Goal: Task Accomplishment & Management: Use online tool/utility

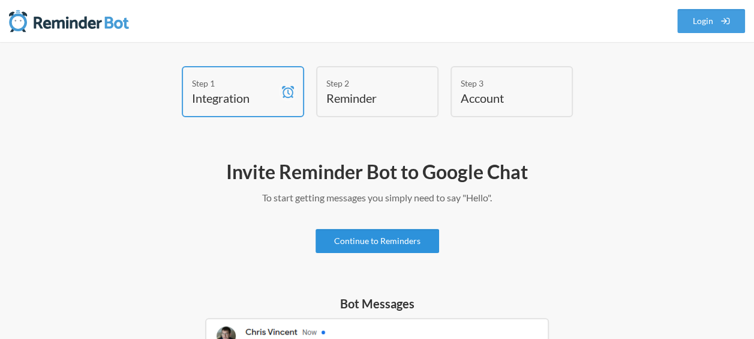
click at [394, 240] on link "Continue to Reminders" at bounding box center [378, 241] width 124 height 24
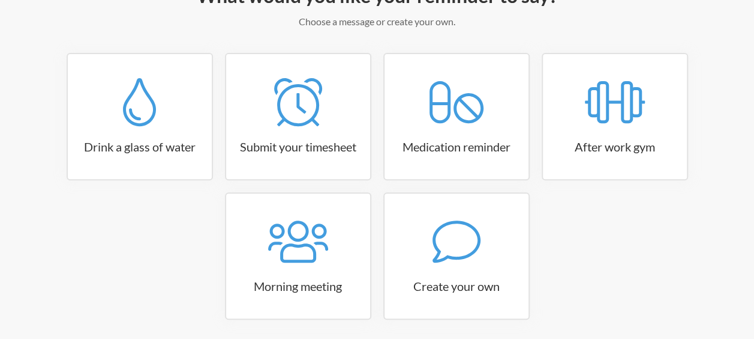
scroll to position [222, 0]
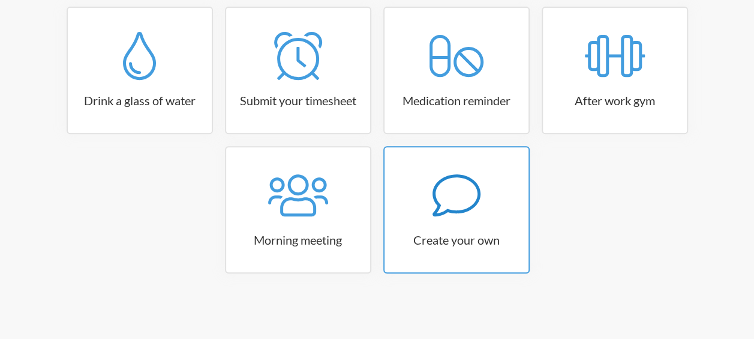
click at [454, 200] on icon at bounding box center [457, 195] width 48 height 48
select select "10:30:00"
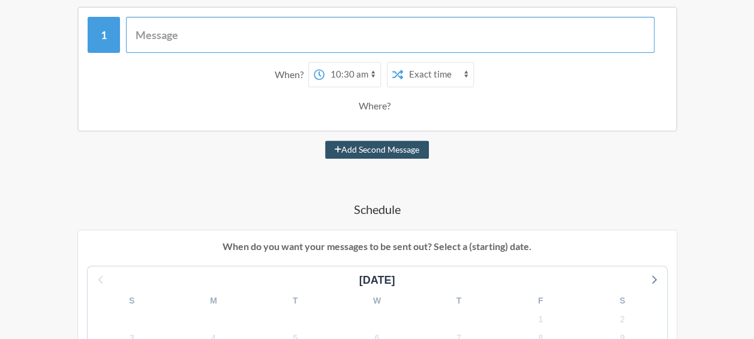
click at [351, 40] on input "text" at bounding box center [390, 35] width 529 height 36
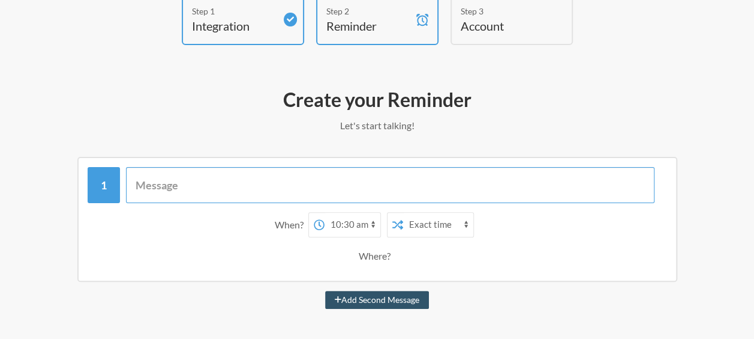
scroll to position [0, 0]
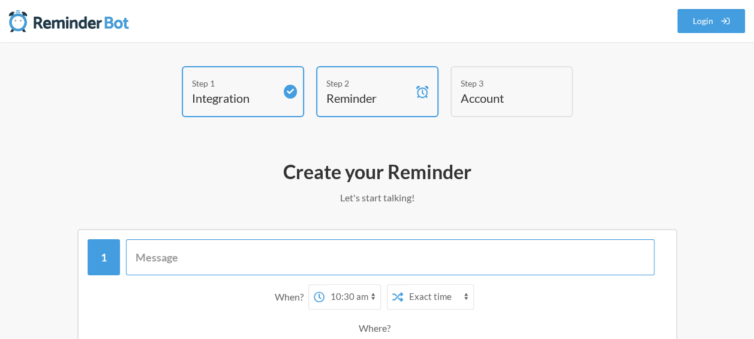
click at [364, 255] on input "text" at bounding box center [390, 257] width 529 height 36
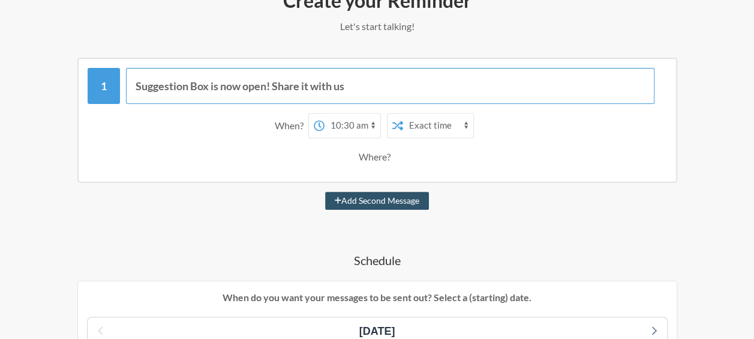
scroll to position [152, 0]
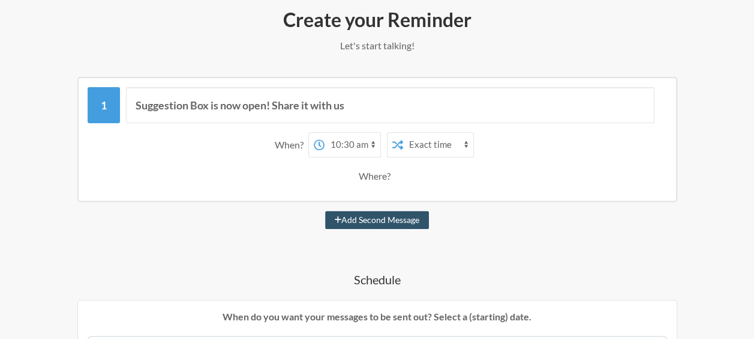
click at [352, 158] on div "When? 12:00 am 12:15 am 12:30 am 12:45 am 1:00 am 1:15 am 1:30 am 1:45 am 2:00 …" at bounding box center [378, 160] width 580 height 68
click at [349, 143] on select "12:00 am 12:15 am 12:30 am 12:45 am 1:00 am 1:15 am 1:30 am 1:45 am 2:00 am 2:1…" at bounding box center [353, 145] width 56 height 24
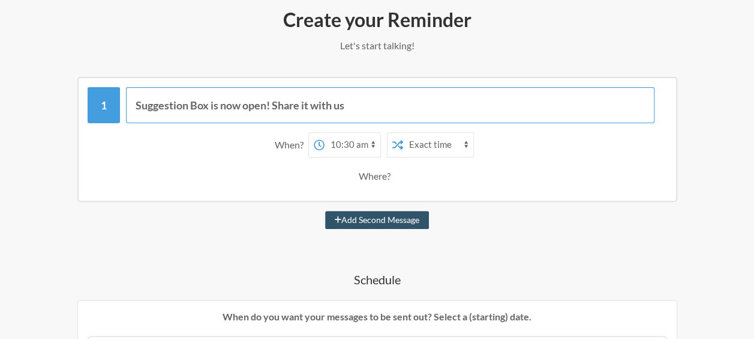
click at [419, 118] on input "Suggestion Box is now open! Share it with us" at bounding box center [390, 105] width 529 height 36
type input "Suggestion Box is now open! Share it with us 📩"
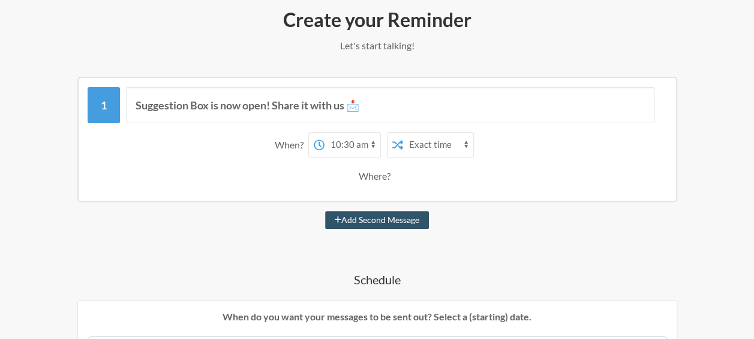
click at [345, 148] on select "12:00 am 12:15 am 12:30 am 12:45 am 1:00 am 1:15 am 1:30 am 1:45 am 2:00 am 2:1…" at bounding box center [353, 145] width 56 height 24
select select "09:00:00"
click at [325, 133] on select "12:00 am 12:15 am 12:30 am 12:45 am 1:00 am 1:15 am 1:30 am 1:45 am 2:00 am 2:1…" at bounding box center [353, 145] width 56 height 24
click at [425, 149] on select "Exact time Random time" at bounding box center [438, 145] width 70 height 24
click at [403, 133] on select "Exact time Random time" at bounding box center [438, 145] width 70 height 24
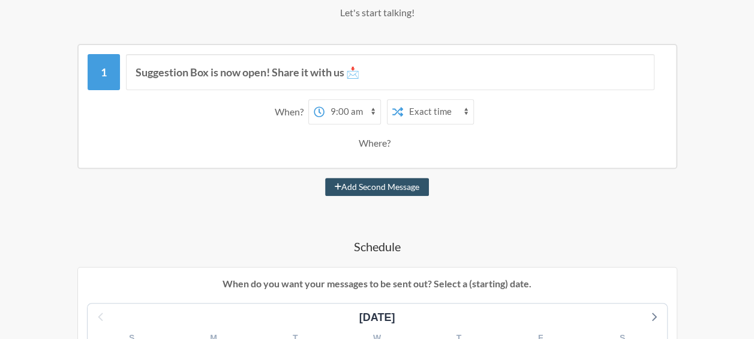
scroll to position [212, 0]
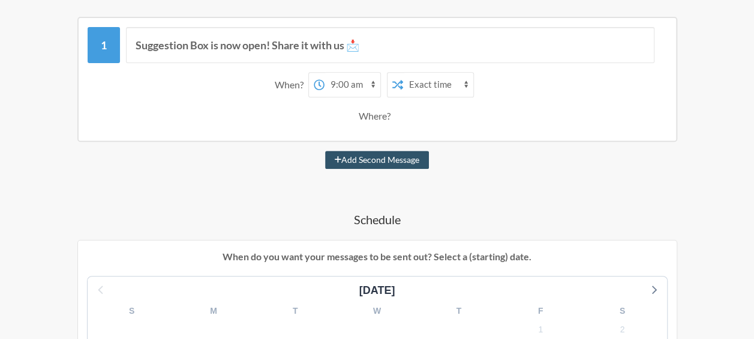
click at [371, 113] on div "Where?" at bounding box center [377, 115] width 37 height 25
click at [384, 116] on div "Where?" at bounding box center [377, 115] width 37 height 25
click at [396, 160] on button "Add Second Message" at bounding box center [377, 160] width 104 height 18
select select "10:00:00"
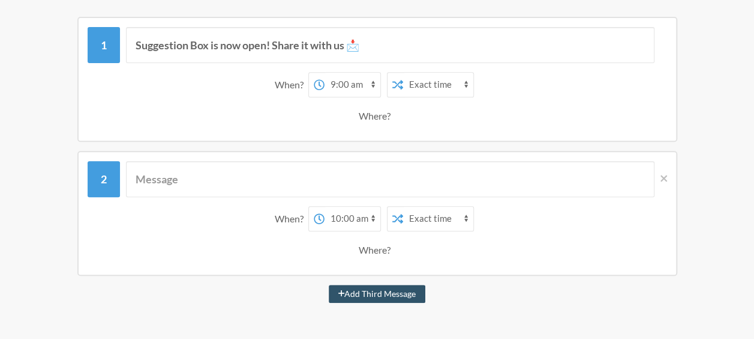
click at [375, 110] on div "Where?" at bounding box center [377, 115] width 37 height 25
click at [660, 183] on span at bounding box center [661, 178] width 13 height 13
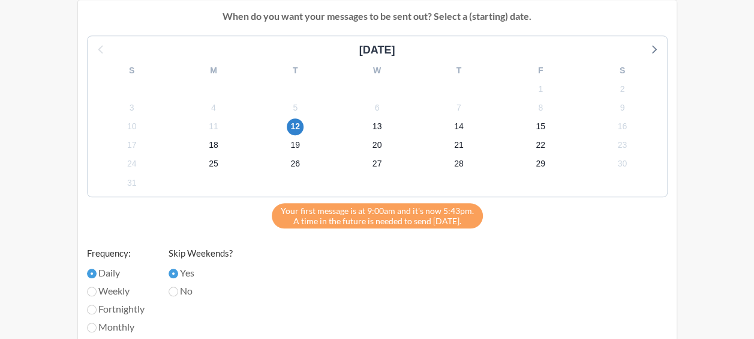
scroll to position [512, 0]
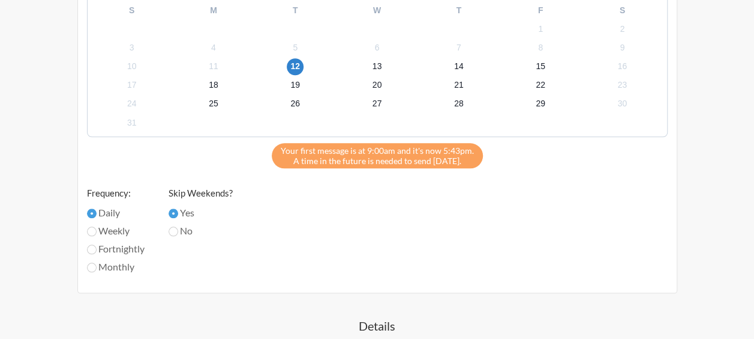
click at [130, 262] on label "Monthly" at bounding box center [116, 266] width 58 height 14
click at [97, 262] on input "Monthly" at bounding box center [92, 267] width 10 height 10
radio input "true"
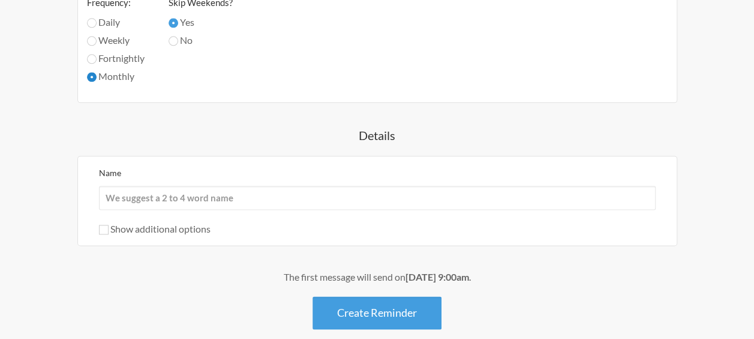
scroll to position [762, 0]
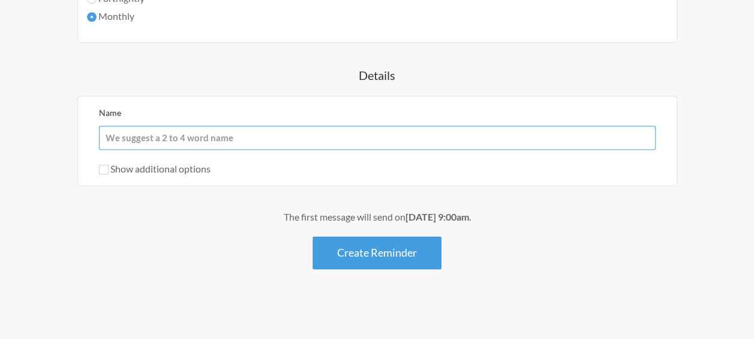
click at [327, 138] on input "Name" at bounding box center [377, 137] width 557 height 24
click at [478, 162] on div "Show additional options" at bounding box center [377, 168] width 557 height 14
click at [170, 164] on label "Show additional options" at bounding box center [155, 168] width 112 height 11
click at [109, 164] on input "Show additional options" at bounding box center [104, 169] width 10 height 10
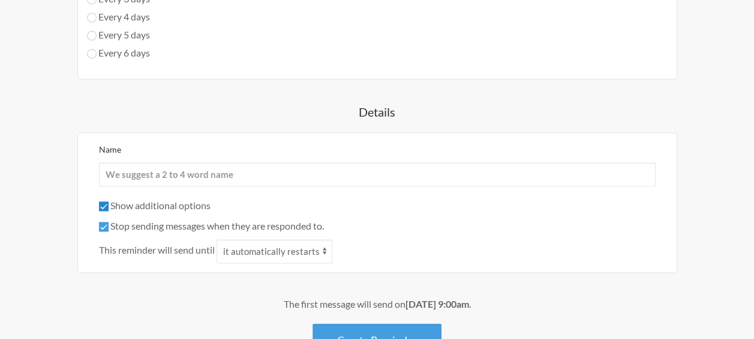
scroll to position [882, 0]
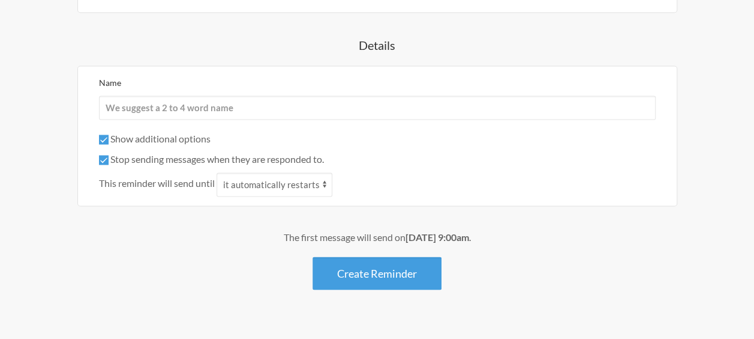
click at [178, 138] on label "Show additional options" at bounding box center [155, 138] width 112 height 11
click at [109, 138] on input "Show additional options" at bounding box center [104, 139] width 10 height 10
checkbox input "false"
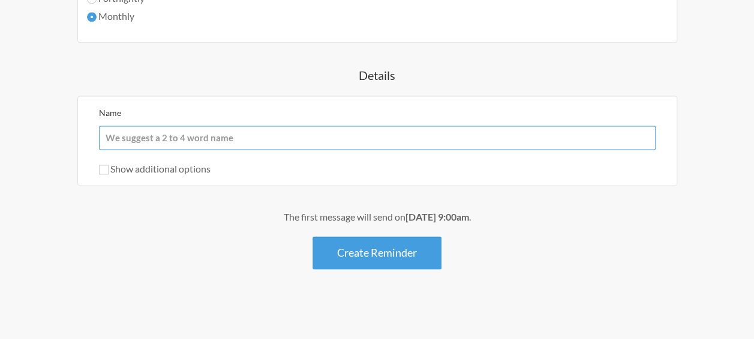
click at [186, 133] on input "Name" at bounding box center [377, 137] width 557 height 24
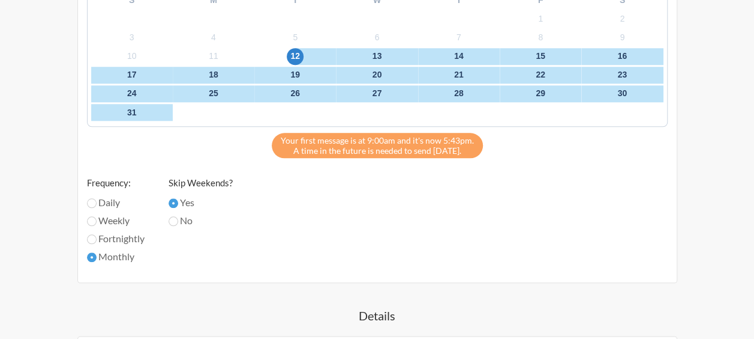
scroll to position [462, 0]
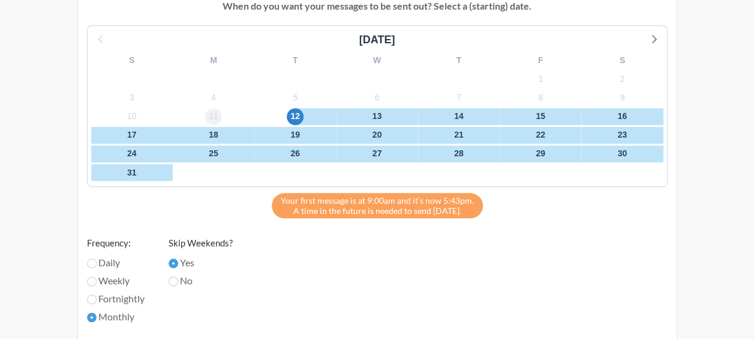
type input "[PERSON_NAME] Squad"
click at [209, 112] on span "11" at bounding box center [213, 116] width 17 height 17
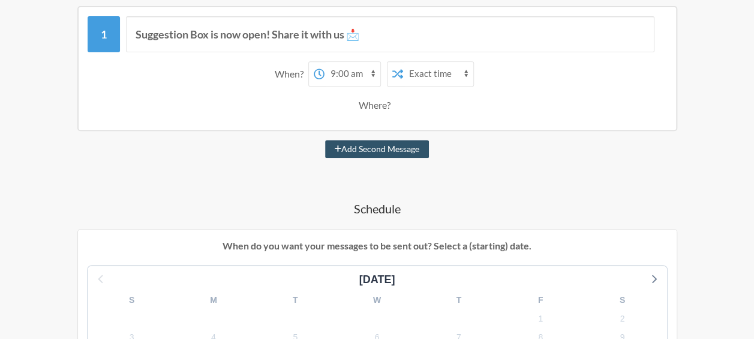
scroll to position [222, 0]
click at [358, 78] on select "12:00 am 12:15 am 12:30 am 12:45 am 1:00 am 1:15 am 1:30 am 1:45 am 2:00 am 2:1…" at bounding box center [353, 74] width 56 height 24
select select "18:00:00"
click at [325, 62] on select "12:00 am 12:15 am 12:30 am 12:45 am 1:00 am 1:15 am 1:30 am 1:45 am 2:00 am 2:1…" at bounding box center [353, 74] width 56 height 24
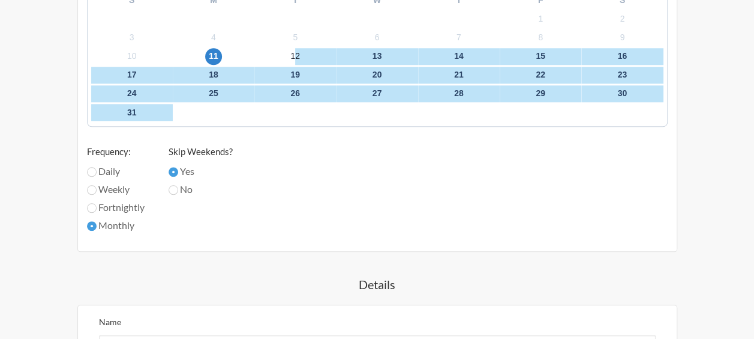
scroll to position [731, 0]
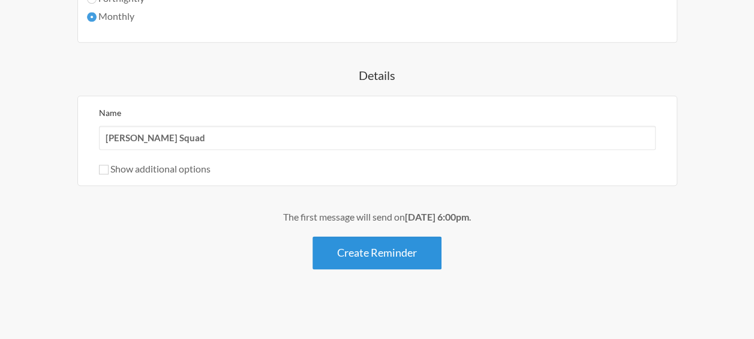
click at [402, 245] on button "Create Reminder" at bounding box center [377, 252] width 129 height 33
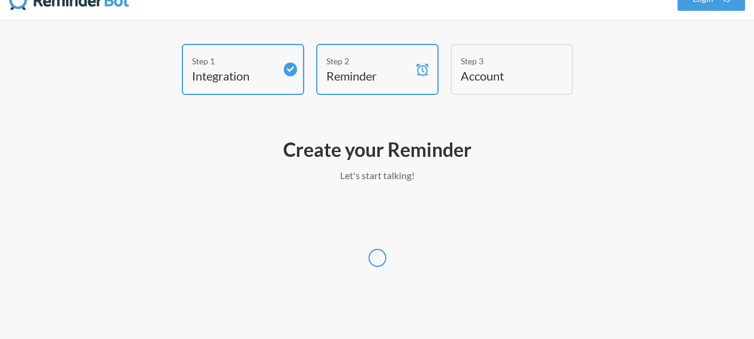
scroll to position [22, 0]
select select "[GEOGRAPHIC_DATA]/[GEOGRAPHIC_DATA]"
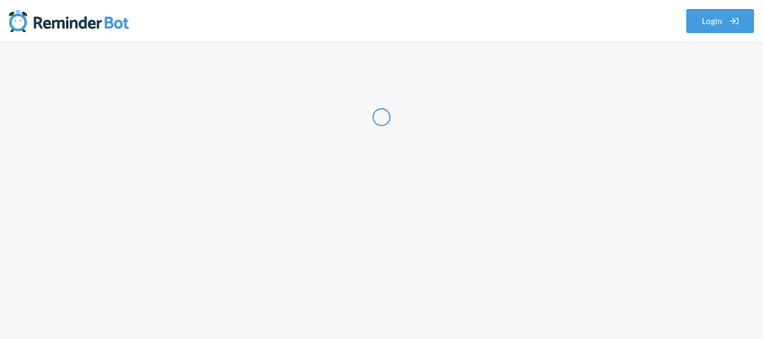
select select "ID"
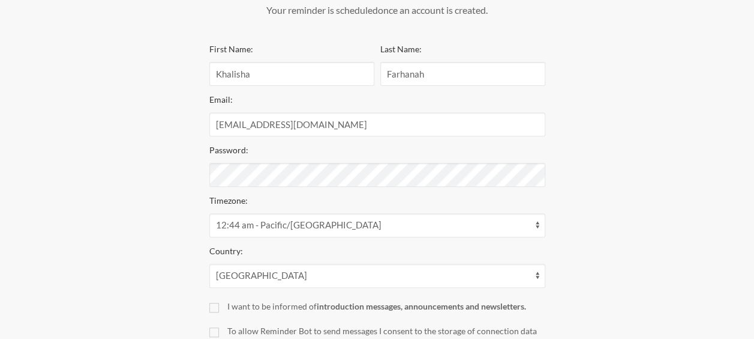
scroll to position [240, 0]
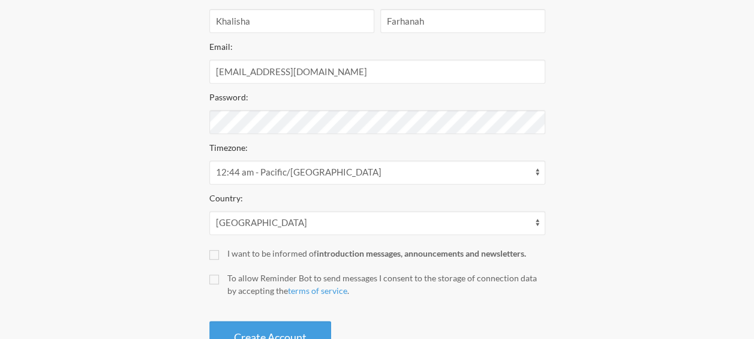
click at [238, 280] on div "To allow Reminder Bot to send messages I consent to the storage of connection d…" at bounding box center [386, 283] width 318 height 25
click at [219, 280] on input "To allow Reminder Bot to send messages I consent to the storage of connection d…" at bounding box center [214, 279] width 10 height 10
click at [276, 274] on div "To allow Reminder Bot to send messages I consent to the storage of connection d…" at bounding box center [386, 283] width 318 height 25
click at [219, 274] on input "To allow Reminder Bot to send messages I consent to the storage of connection d…" at bounding box center [214, 279] width 10 height 10
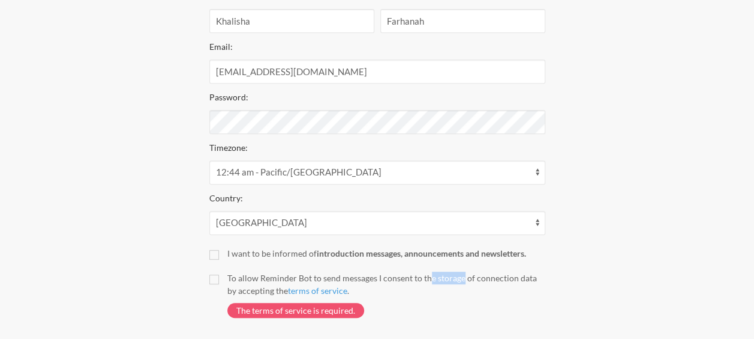
click at [276, 274] on div "To allow Reminder Bot to send messages I consent to the storage of connection d…" at bounding box center [386, 283] width 318 height 25
click at [219, 274] on input "To allow Reminder Bot to send messages I consent to the storage of connection d…" at bounding box center [214, 279] width 10 height 10
checkbox input "true"
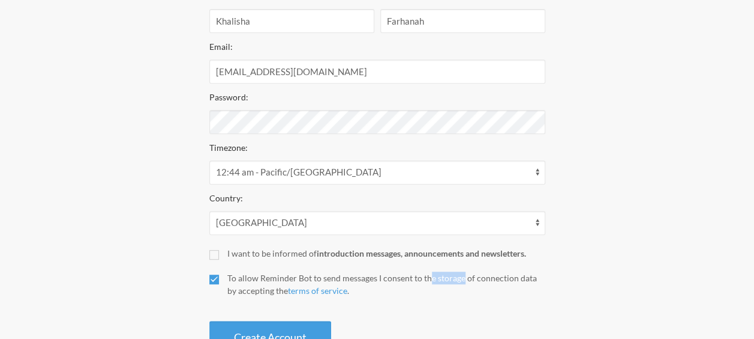
drag, startPoint x: 276, startPoint y: 274, endPoint x: 265, endPoint y: 260, distance: 16.7
click at [265, 260] on div "First Name: [PERSON_NAME] Last Name: Farhanah Email: [EMAIL_ADDRESS][DOMAIN_NAM…" at bounding box center [377, 171] width 336 height 365
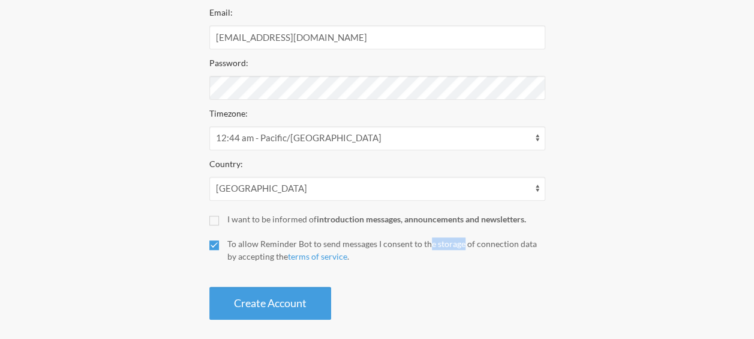
scroll to position [285, 0]
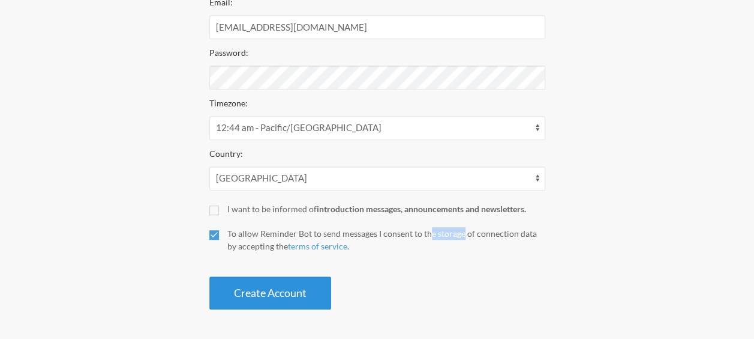
click at [288, 297] on button "Create Account" at bounding box center [270, 292] width 122 height 33
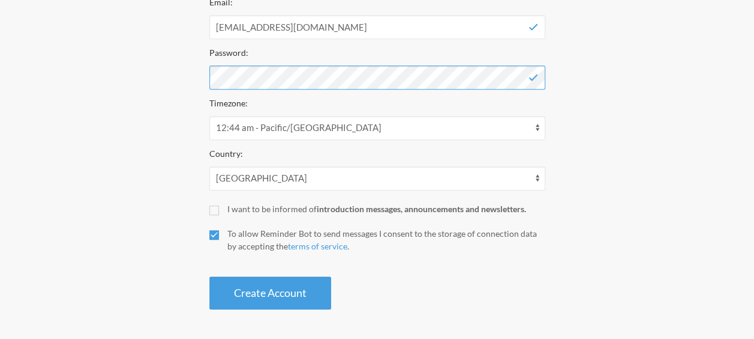
click at [138, 62] on div "Step 1 Integration Step 2 Reminder Step 3 Account Create your Account Your remi…" at bounding box center [377, 49] width 706 height 534
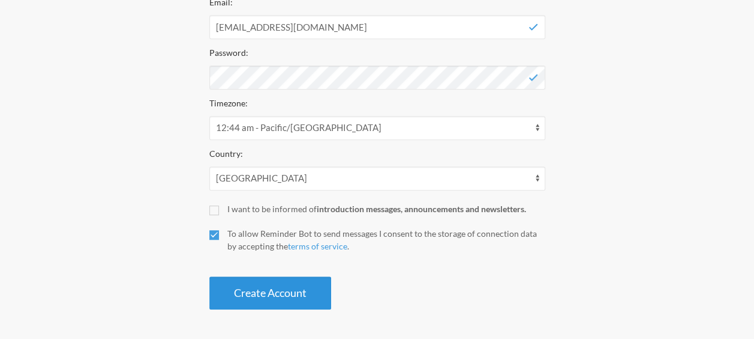
click at [304, 296] on button "Create Account" at bounding box center [270, 292] width 122 height 33
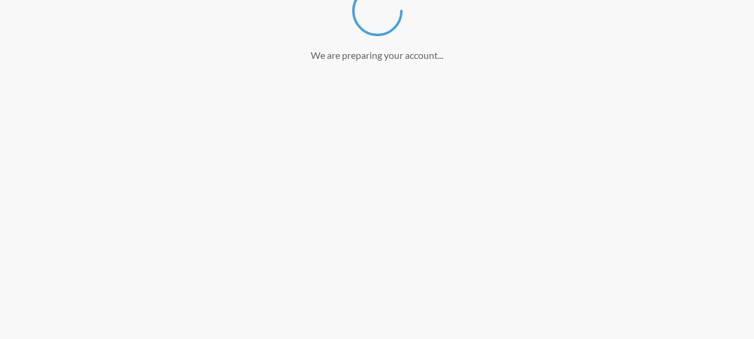
scroll to position [239, 0]
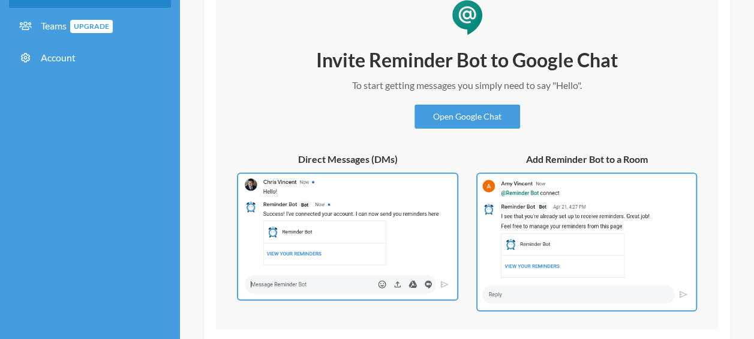
scroll to position [88, 0]
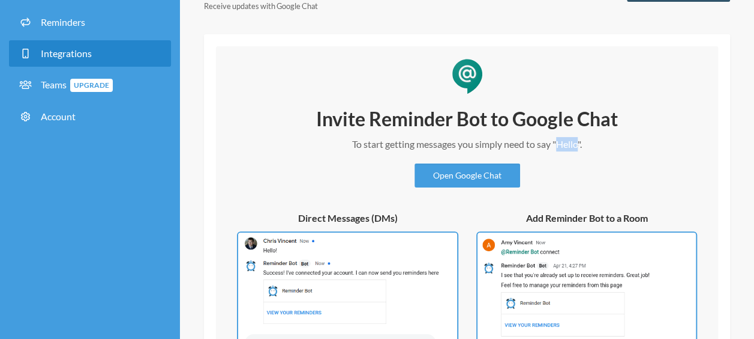
drag, startPoint x: 578, startPoint y: 143, endPoint x: 556, endPoint y: 144, distance: 21.6
click at [556, 144] on p "To start getting messages you simply need to say "Hello"." at bounding box center [468, 144] width 360 height 14
copy p "Hello"
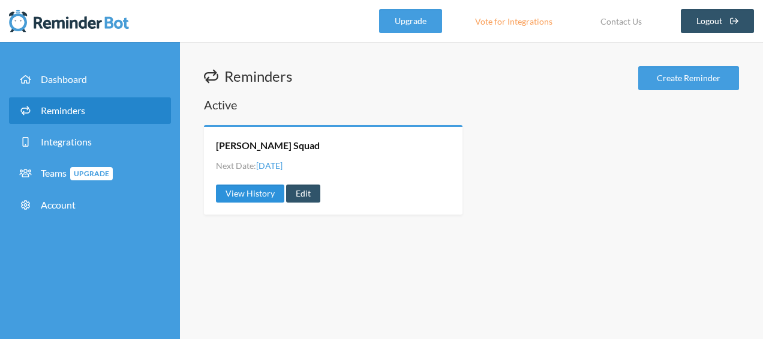
click at [266, 196] on link "View History" at bounding box center [250, 193] width 68 height 18
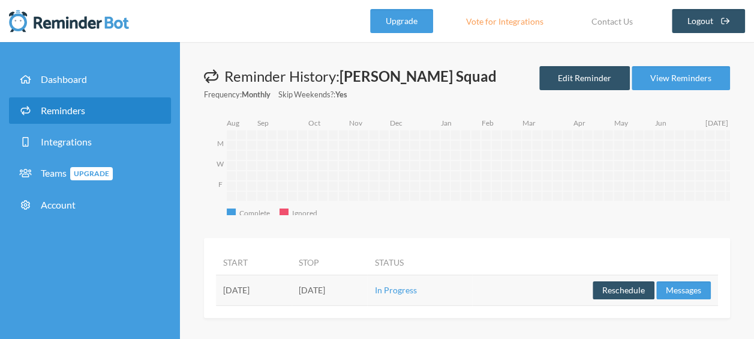
scroll to position [2, 0]
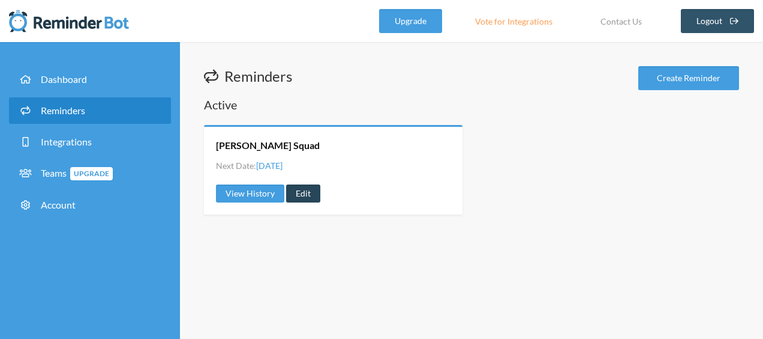
click at [304, 192] on link "Edit" at bounding box center [303, 193] width 34 height 18
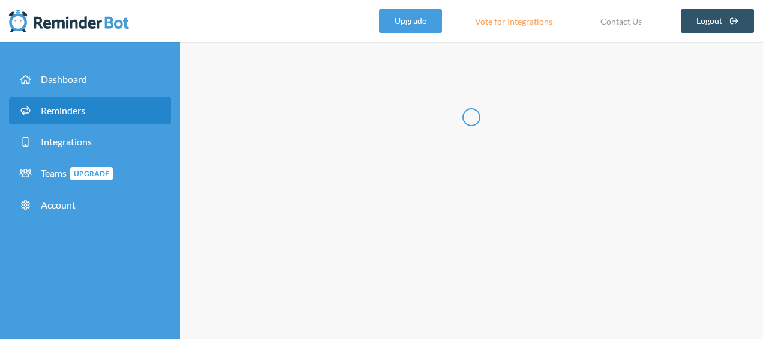
radio input "false"
radio input "true"
type input "[PERSON_NAME] Squad"
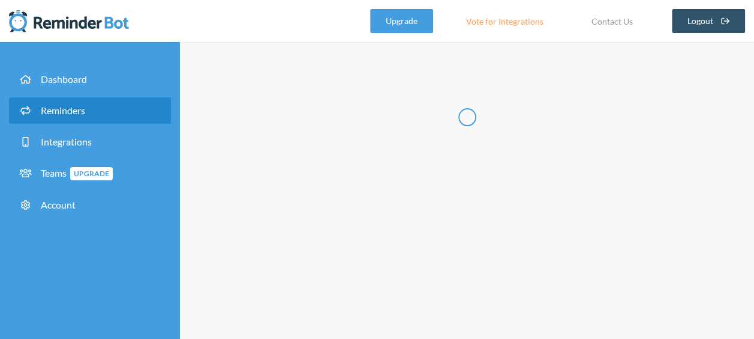
select select "18:00:00"
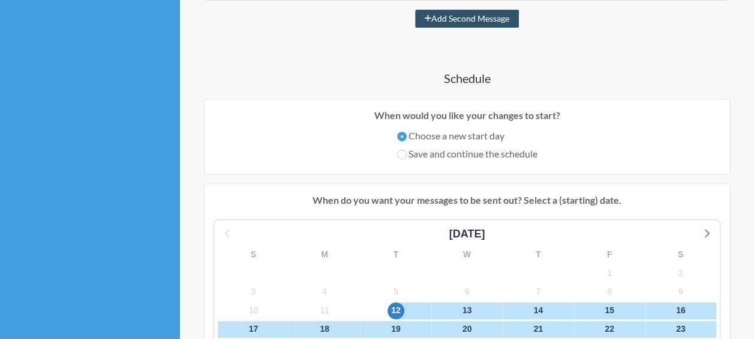
scroll to position [300, 0]
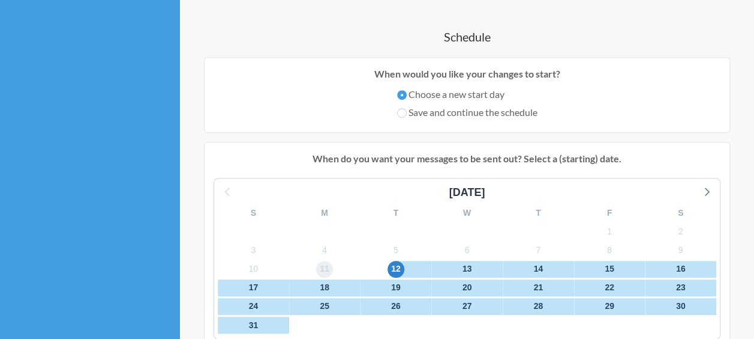
click at [324, 268] on span "11" at bounding box center [324, 268] width 17 height 17
click at [392, 263] on span "12" at bounding box center [396, 268] width 17 height 17
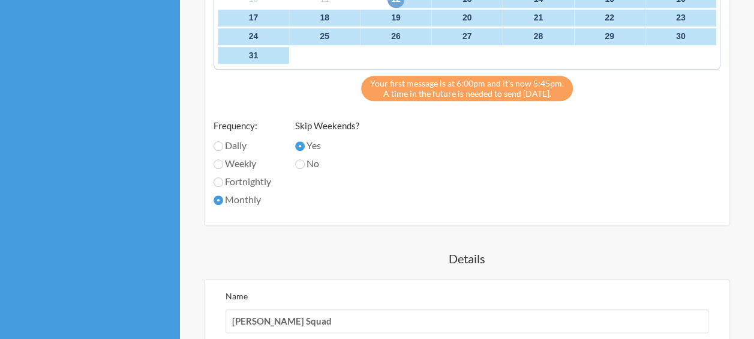
scroll to position [720, 0]
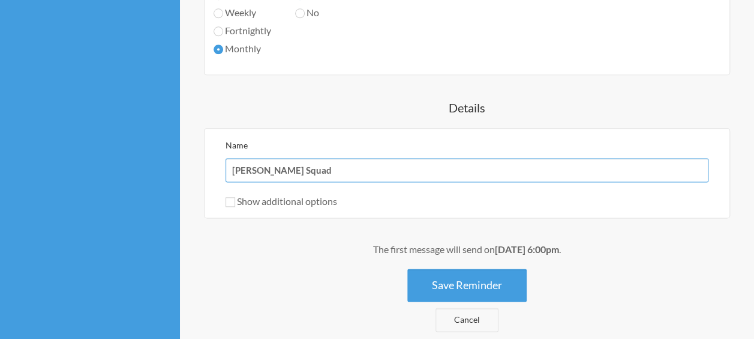
click at [303, 174] on input "[PERSON_NAME] Squad" at bounding box center [467, 170] width 483 height 24
type input "S"
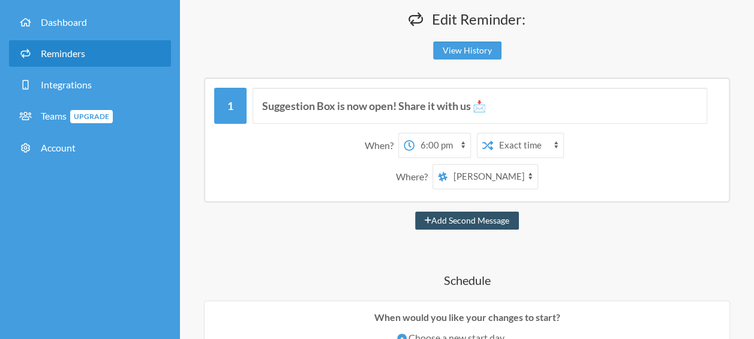
scroll to position [56, 0]
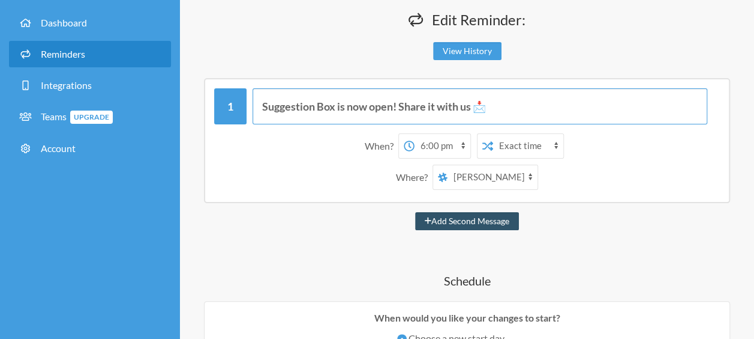
click at [346, 102] on input "Suggestion Box is now open! Share it with us 📩" at bounding box center [480, 106] width 455 height 36
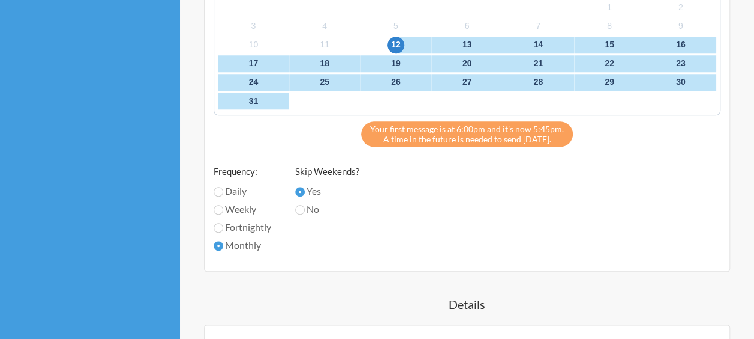
scroll to position [597, 0]
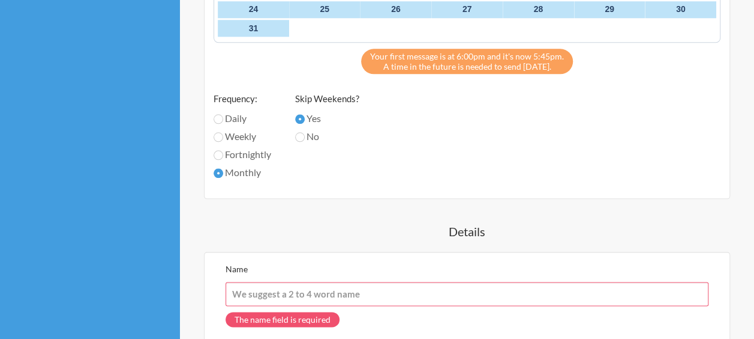
click at [299, 297] on input "Name" at bounding box center [467, 294] width 483 height 24
paste input "Suggestion Box is now open! Share it with us 📩"
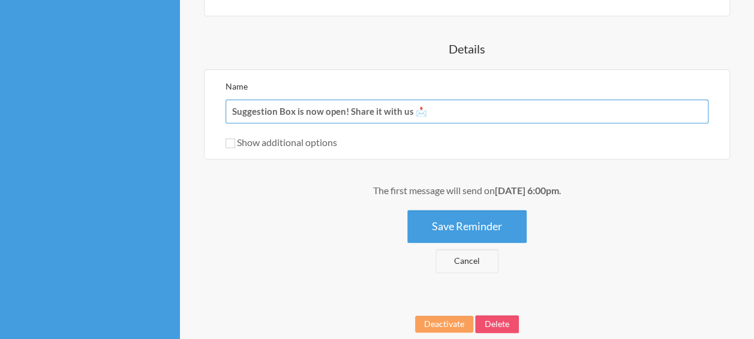
scroll to position [835, 0]
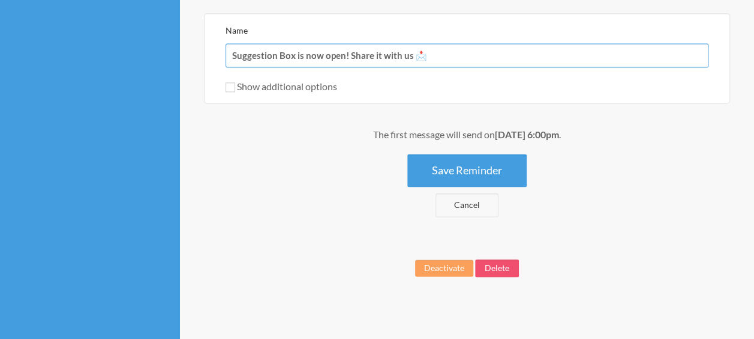
type input "Suggestion Box is now open! Share it with us 📩"
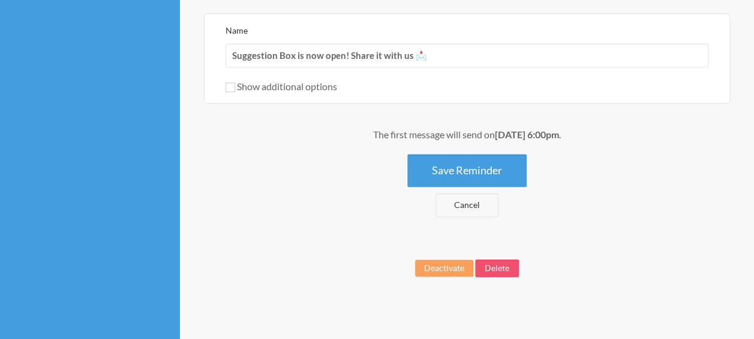
click at [310, 87] on label "Show additional options" at bounding box center [282, 85] width 112 height 11
click at [235, 87] on input "Show additional options" at bounding box center [231, 87] width 10 height 10
checkbox input "true"
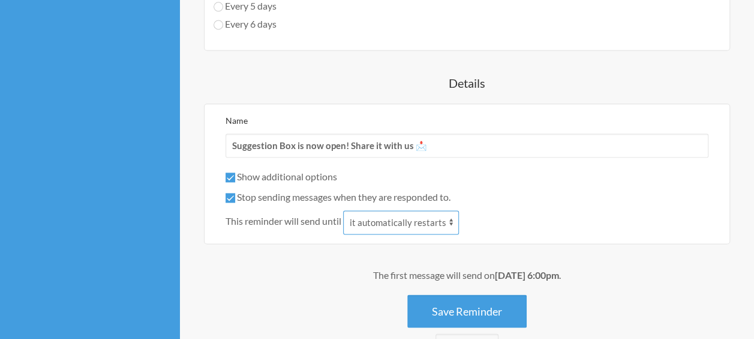
click at [373, 217] on select "it automatically restarts it is replied to" at bounding box center [401, 222] width 116 height 24
click at [382, 225] on select "it automatically restarts it is replied to" at bounding box center [401, 222] width 116 height 24
click at [287, 220] on span "This reminder will send until" at bounding box center [284, 221] width 116 height 14
click at [285, 197] on label "Stop sending messages when they are responded to." at bounding box center [338, 196] width 225 height 11
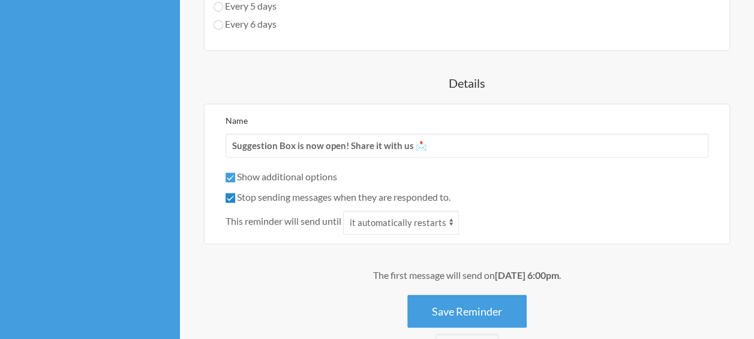
click at [235, 197] on input "Stop sending messages when they are responded to." at bounding box center [231, 198] width 10 height 10
click at [292, 198] on label "Stop sending messages when they are responded to." at bounding box center [338, 196] width 225 height 11
click at [235, 198] on input "Stop sending messages when they are responded to." at bounding box center [231, 198] width 10 height 10
checkbox input "true"
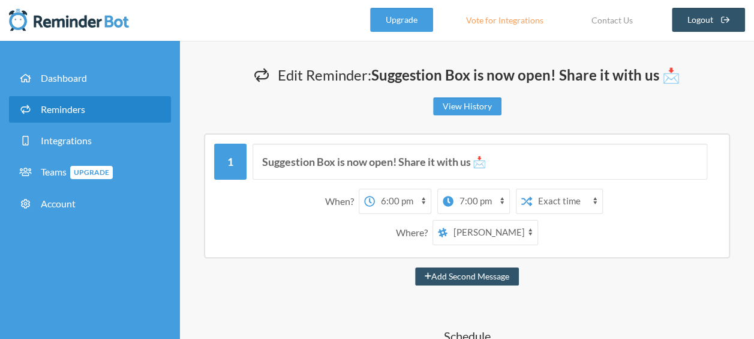
scroll to position [0, 0]
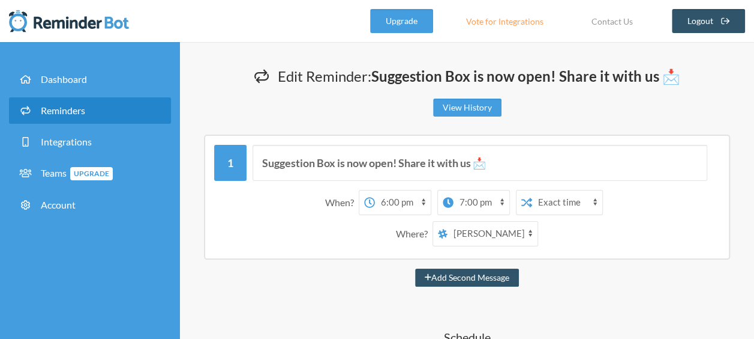
click at [405, 203] on select "12:00 am 12:15 am 12:30 am 12:45 am 1:00 am 1:15 am 1:30 am 1:45 am 2:00 am 2:1…" at bounding box center [403, 202] width 56 height 24
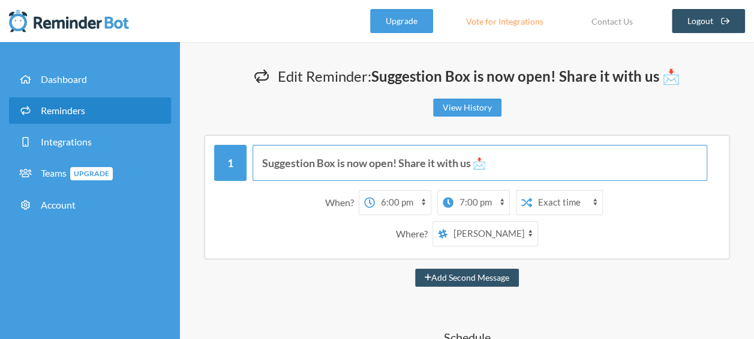
click at [525, 176] on input "Suggestion Box is now open! Share it with us 📩" at bounding box center [480, 163] width 455 height 36
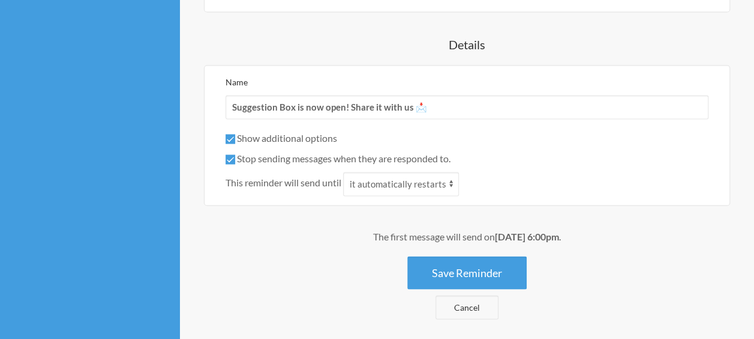
scroll to position [975, 0]
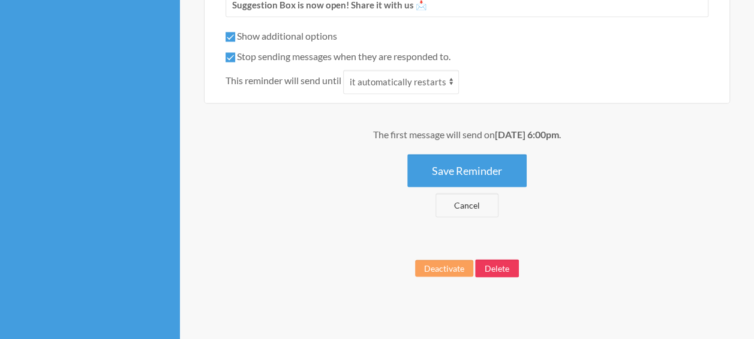
drag, startPoint x: 498, startPoint y: 173, endPoint x: 498, endPoint y: 259, distance: 86.4
click at [498, 259] on button "Delete" at bounding box center [497, 268] width 44 height 18
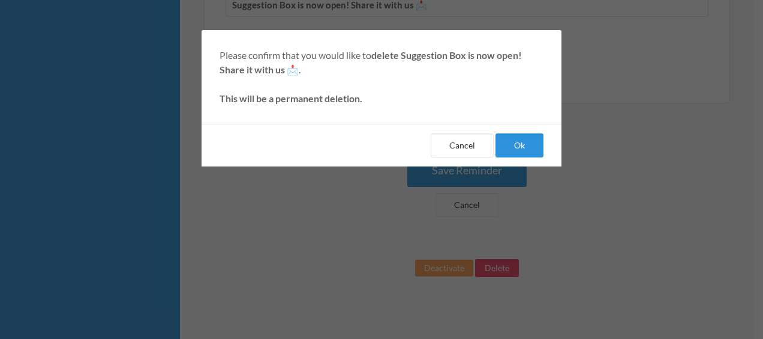
click at [522, 145] on button "Ok" at bounding box center [520, 145] width 48 height 24
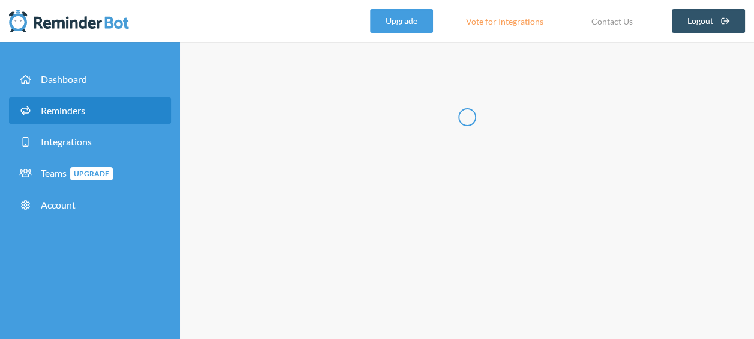
select select "10:30:00"
select select "11:30:00"
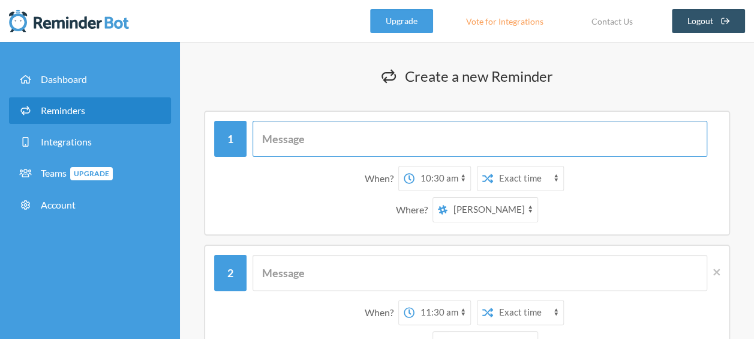
click at [416, 146] on input "text" at bounding box center [480, 139] width 455 height 36
type input "Suggestion Box is now open! Share it with us 📩"
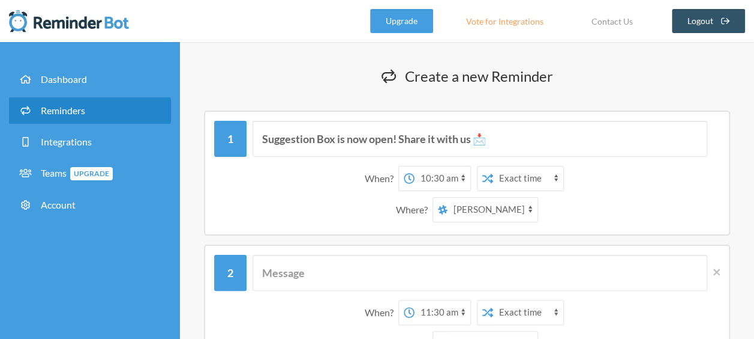
type input "[PERSON_NAME] Squad"
click at [442, 178] on select "12:00 am 12:15 am 12:30 am 12:45 am 1:00 am 1:15 am 1:30 am 1:45 am 2:00 am 2:1…" at bounding box center [443, 178] width 56 height 24
select select "08:00:00"
click at [415, 166] on select "12:00 am 12:15 am 12:30 am 12:45 am 1:00 am 1:15 am 1:30 am 1:45 am 2:00 am 2:1…" at bounding box center [443, 178] width 56 height 24
click at [520, 178] on select "Exact time Random time" at bounding box center [528, 178] width 70 height 24
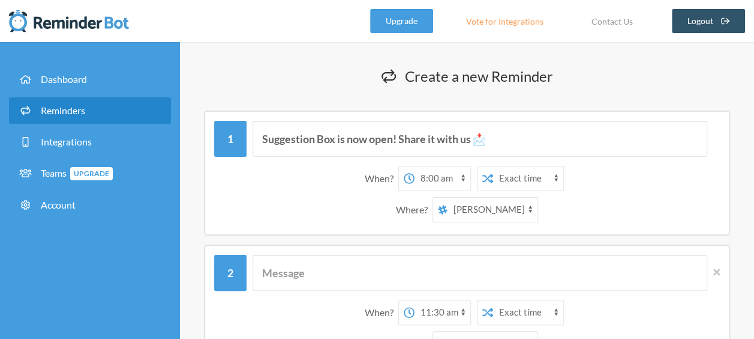
click at [516, 178] on select "Exact time Random time" at bounding box center [528, 178] width 70 height 24
click at [480, 206] on select "Khalisha Farhanah personal-notes-taking" at bounding box center [493, 209] width 90 height 24
select select "spaces/AAAAREelCDA"
click at [448, 197] on select "Khalisha Farhanah personal-notes-taking" at bounding box center [493, 209] width 90 height 24
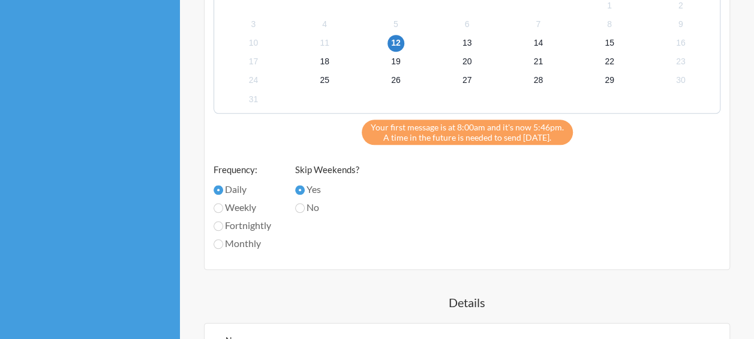
scroll to position [720, 0]
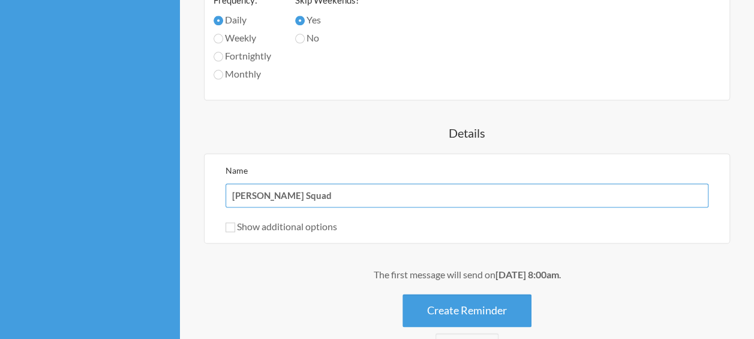
click at [423, 196] on input "[PERSON_NAME] Squad" at bounding box center [467, 195] width 483 height 24
paste input "Suggestion Box is now open! Share it with us 📩"
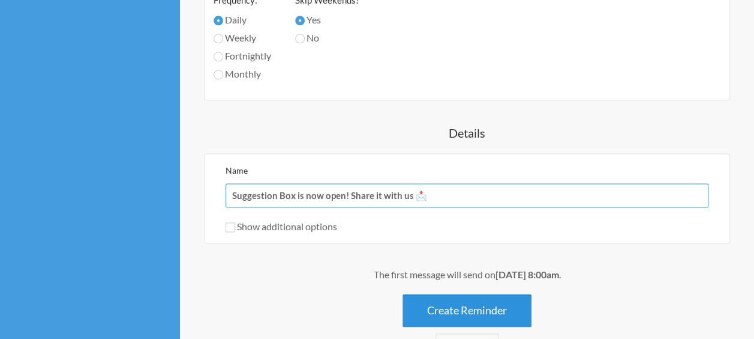
type input "Suggestion Box is now open! Share it with us 📩"
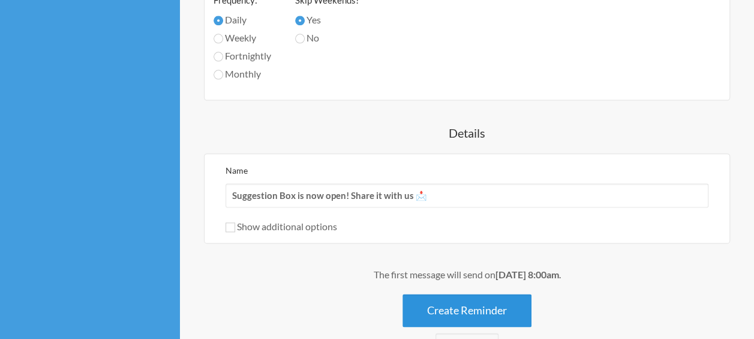
click at [450, 304] on button "Create Reminder" at bounding box center [467, 310] width 129 height 33
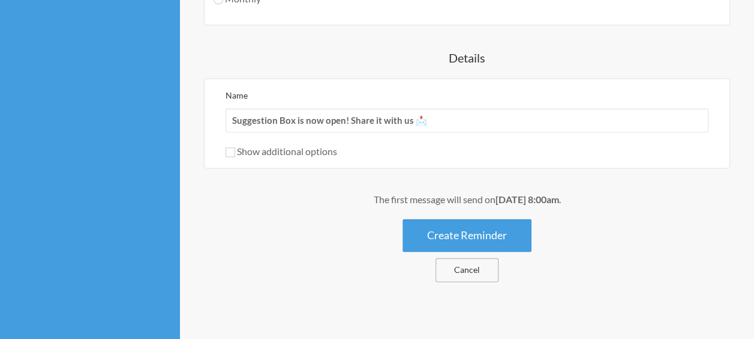
scroll to position [828, 0]
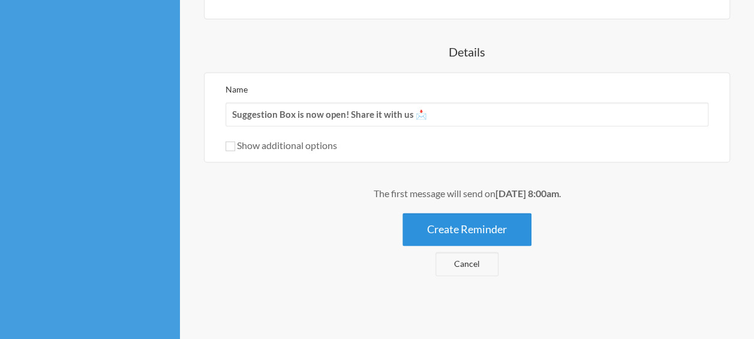
click at [453, 228] on button "Create Reminder" at bounding box center [467, 228] width 129 height 33
click at [466, 224] on button "Create Reminder" at bounding box center [467, 228] width 129 height 33
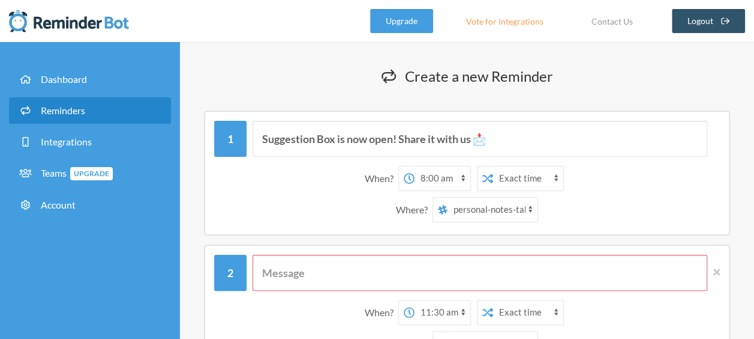
scroll to position [180, 0]
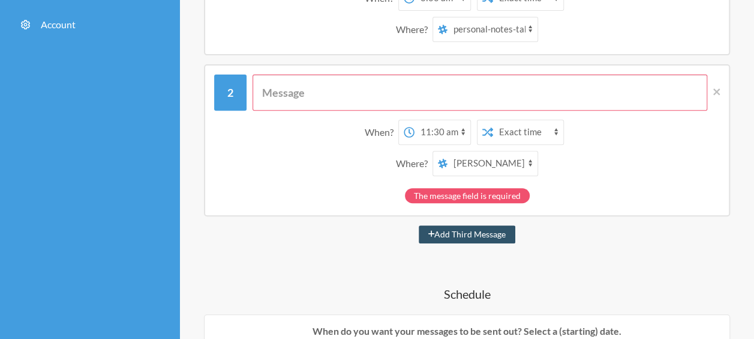
click at [723, 92] on div "When? 12:00 am 12:15 am 12:30 am 12:45 am 1:00 am 1:15 am 1:30 am 1:45 am 2:00 …" at bounding box center [467, 140] width 526 height 152
click at [718, 88] on icon at bounding box center [717, 91] width 7 height 11
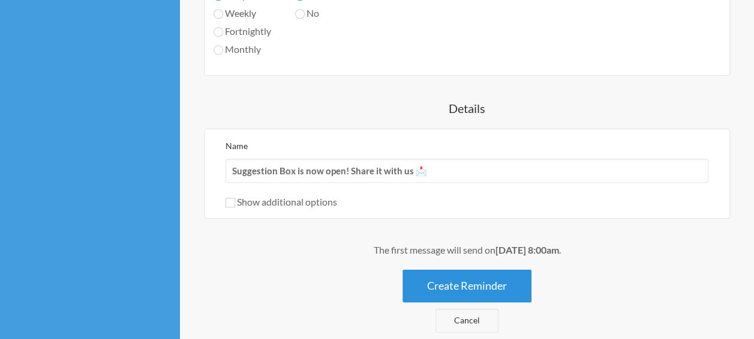
scroll to position [667, 0]
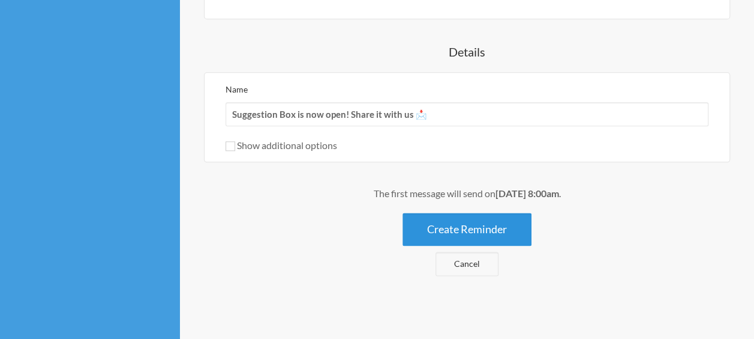
click at [491, 230] on button "Create Reminder" at bounding box center [467, 228] width 129 height 33
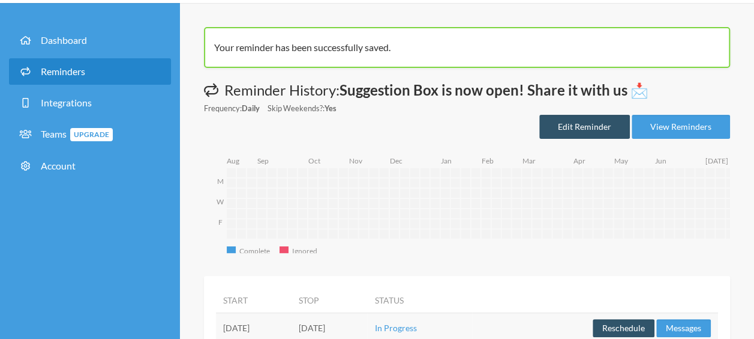
scroll to position [78, 0]
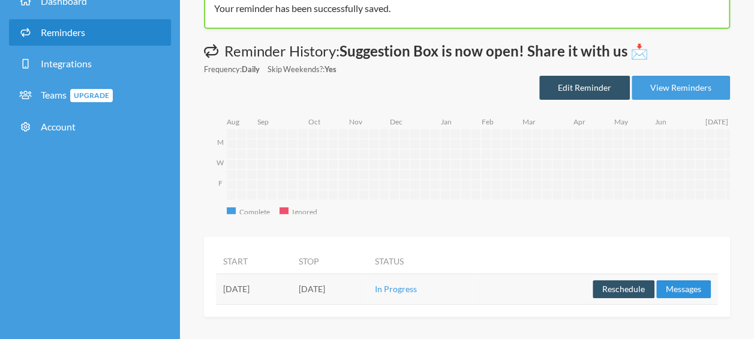
click at [678, 287] on button "Messages" at bounding box center [684, 289] width 55 height 18
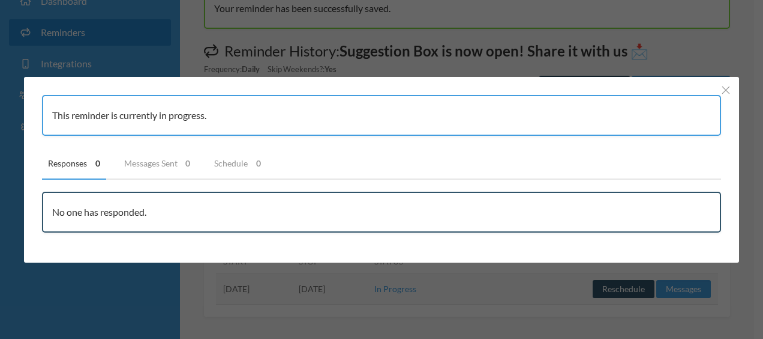
click at [254, 208] on div "No one has responded." at bounding box center [381, 211] width 679 height 41
click at [166, 162] on link "Messages Sent 0" at bounding box center [157, 164] width 79 height 32
click at [234, 161] on link "Schedule 0" at bounding box center [237, 164] width 59 height 32
click at [92, 161] on link "Responses 0" at bounding box center [74, 164] width 64 height 32
click at [175, 164] on link "Messages Sent 0" at bounding box center [157, 164] width 79 height 32
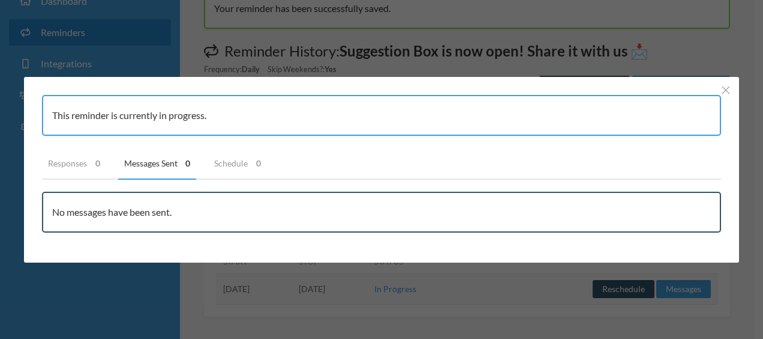
click at [192, 121] on div "This reminder is currently in progress." at bounding box center [381, 115] width 679 height 41
click at [257, 61] on div "This reminder is currently in progress. Responses 0 Messages Sent 0 Schedule 0 …" at bounding box center [381, 169] width 763 height 339
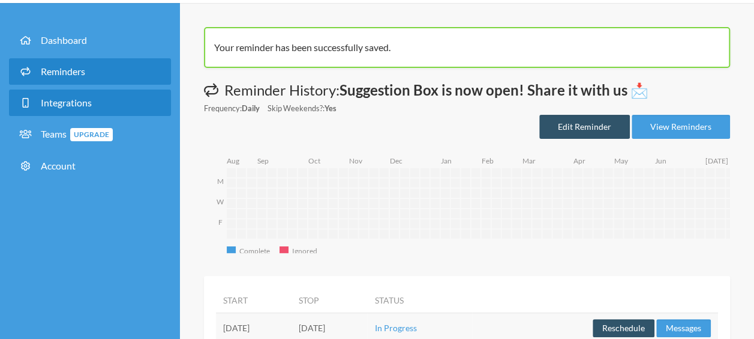
scroll to position [0, 0]
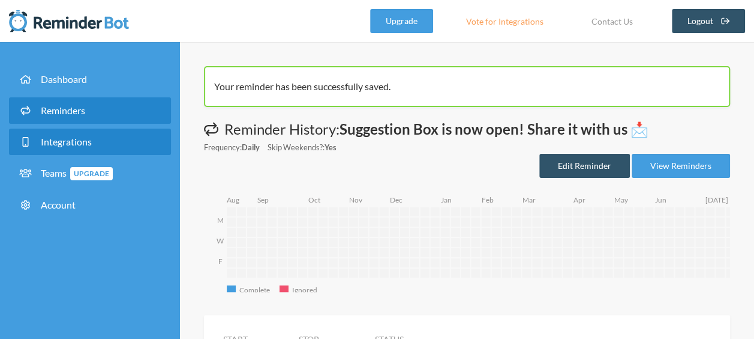
click at [120, 71] on link "Dashboard" at bounding box center [90, 79] width 162 height 26
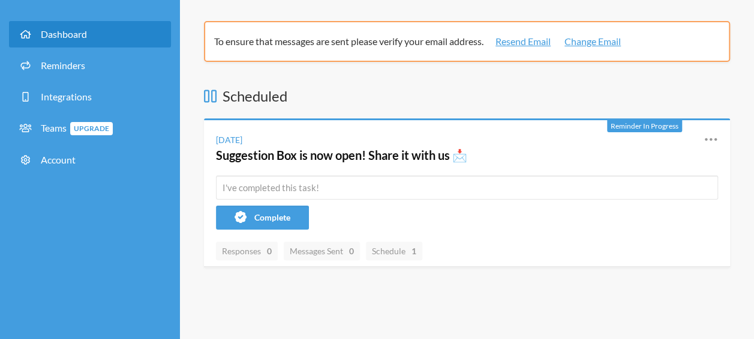
scroll to position [60, 0]
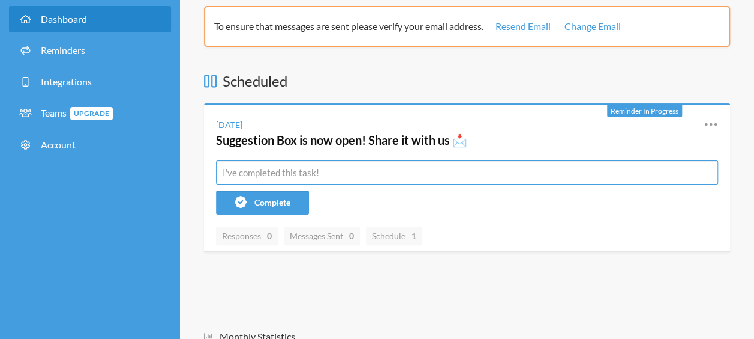
click at [481, 178] on input "text" at bounding box center [467, 172] width 502 height 24
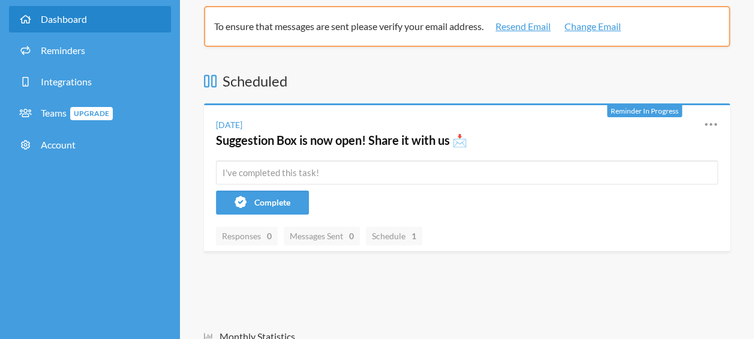
click at [429, 274] on div "Scheduled Reminder In Progress Tuesday, August 12 Suggestion Box is now open! S…" at bounding box center [467, 182] width 526 height 223
click at [717, 126] on icon at bounding box center [711, 124] width 14 height 14
click at [519, 262] on div "Scheduled Reminder In Progress Tuesday, August 12 Suggestion Box is now open! S…" at bounding box center [467, 182] width 526 height 223
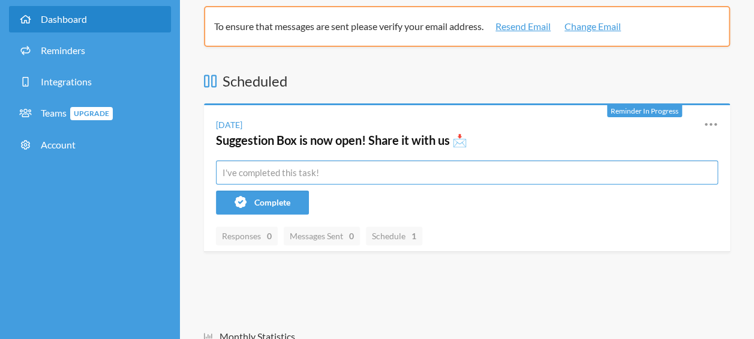
click at [423, 176] on input "text" at bounding box center [467, 172] width 502 height 24
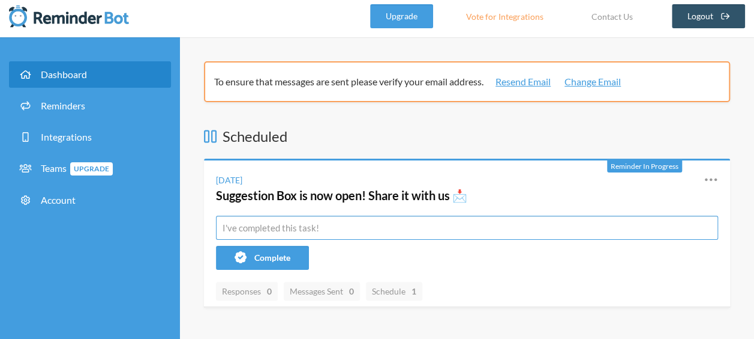
scroll to position [0, 0]
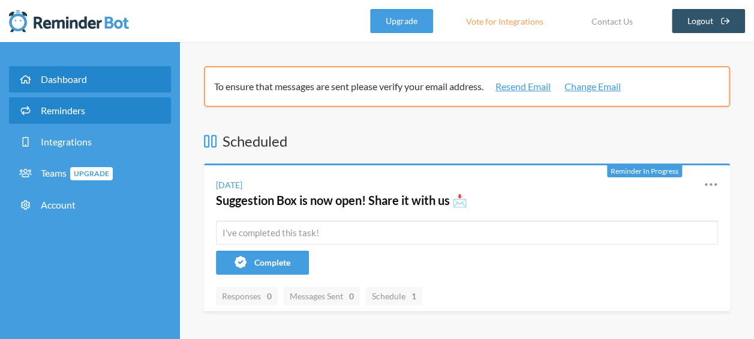
click at [149, 117] on link "Reminders" at bounding box center [90, 110] width 162 height 26
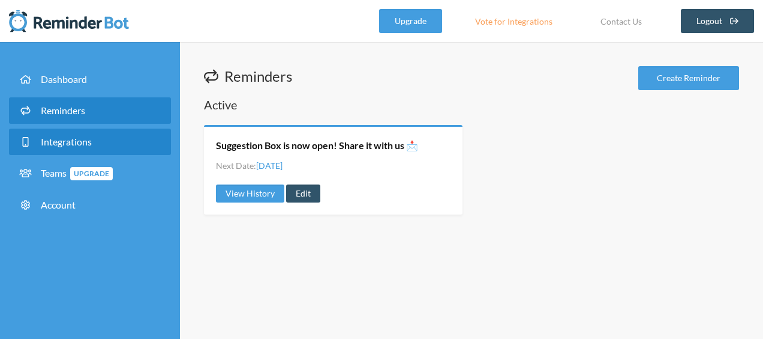
click at [147, 137] on link "Integrations" at bounding box center [90, 141] width 162 height 26
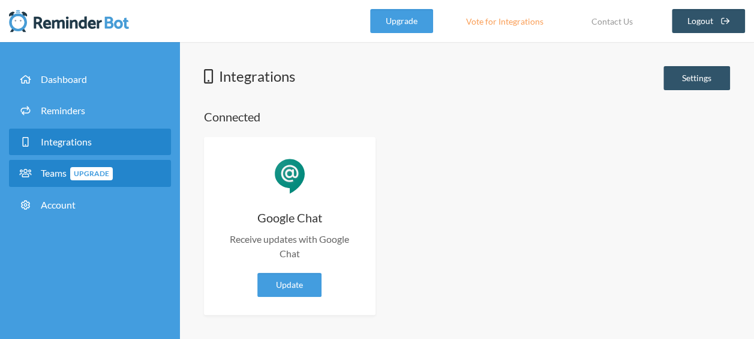
click at [127, 169] on link "Teams Upgrade" at bounding box center [90, 173] width 162 height 27
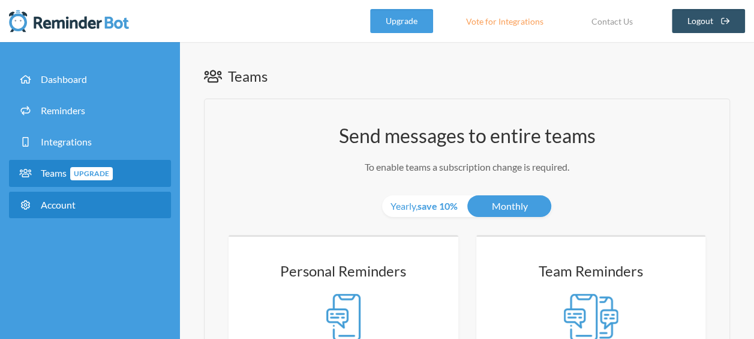
click at [73, 199] on span "Account" at bounding box center [58, 204] width 35 height 11
select select "**"
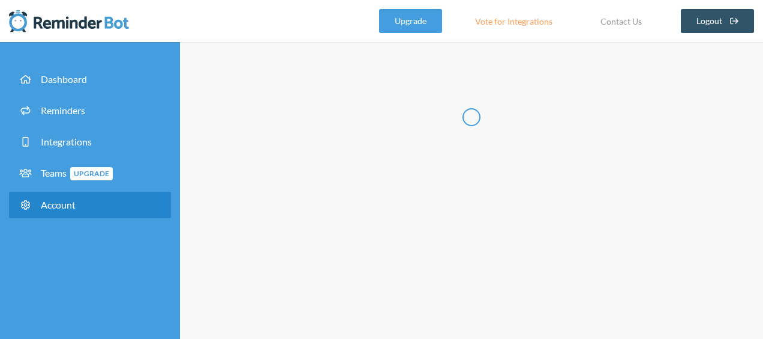
type input "********"
type input "**********"
select select "**"
